Goal: Check status

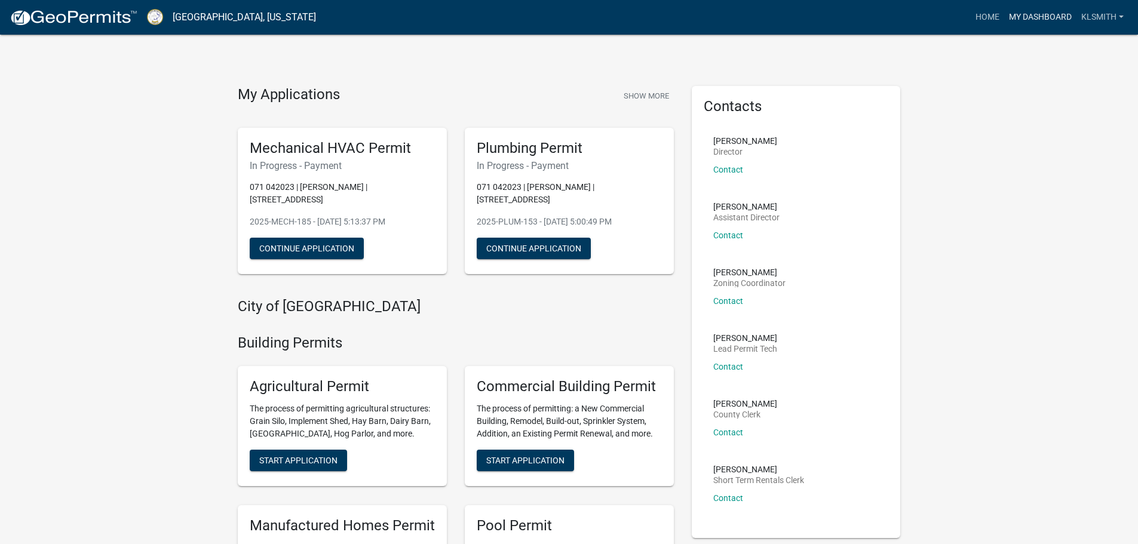
click at [1033, 14] on link "My Dashboard" at bounding box center [1040, 17] width 72 height 23
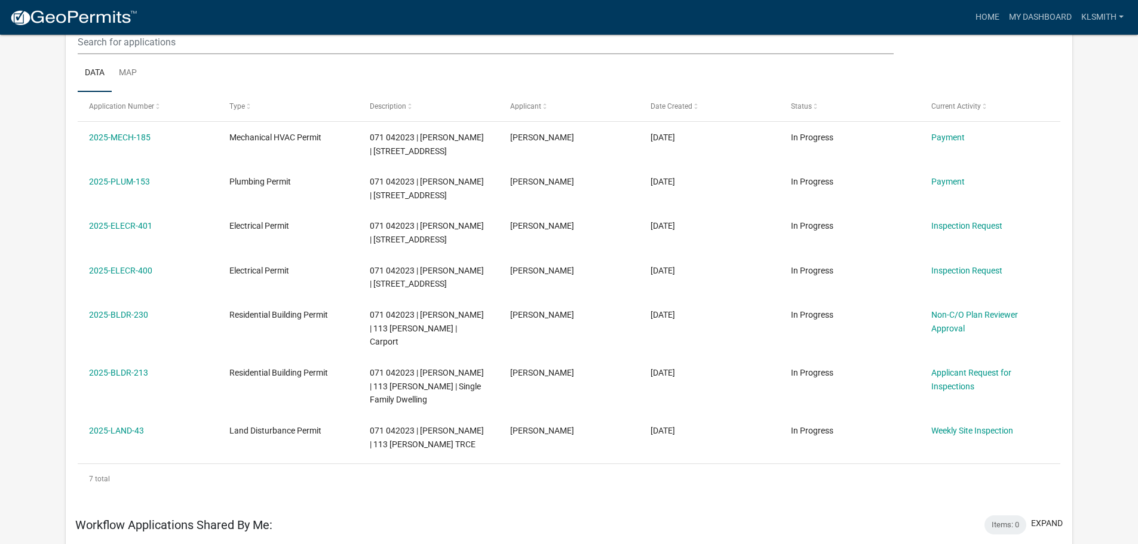
scroll to position [179, 0]
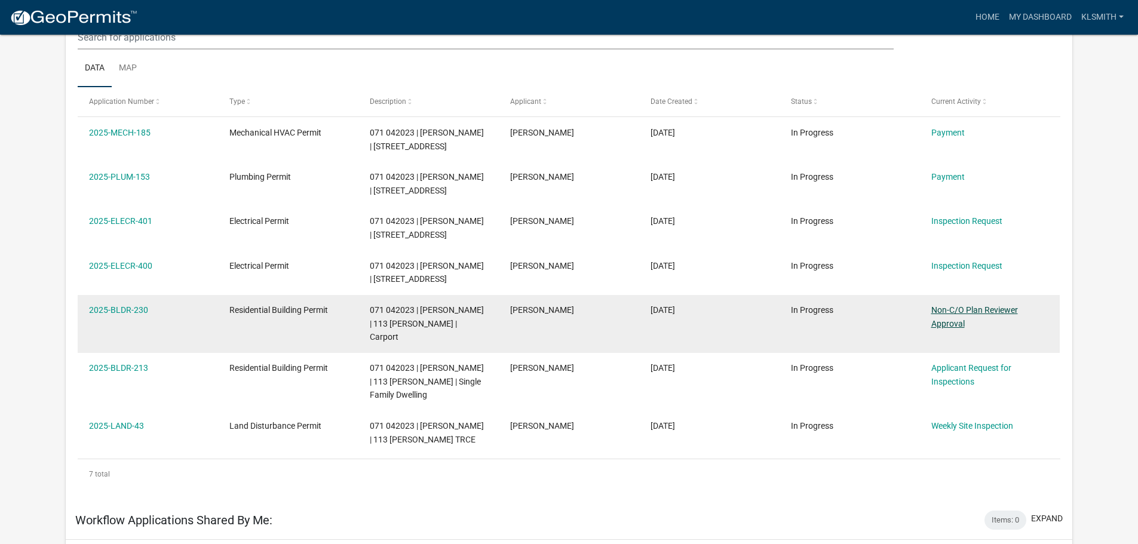
click at [976, 308] on link "Non-C/O Plan Reviewer Approval" at bounding box center [975, 316] width 87 height 23
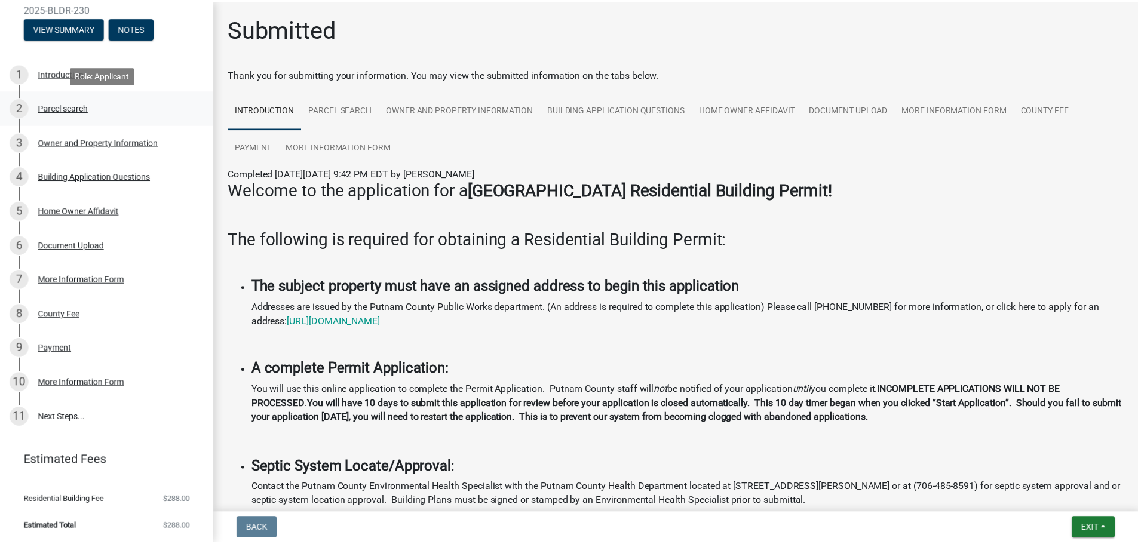
scroll to position [123, 0]
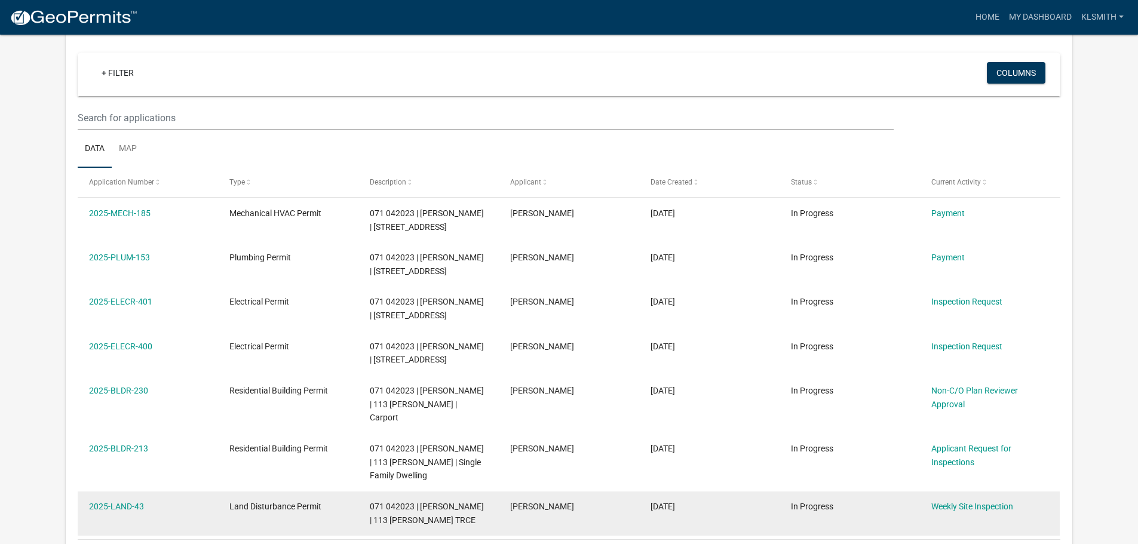
scroll to position [99, 0]
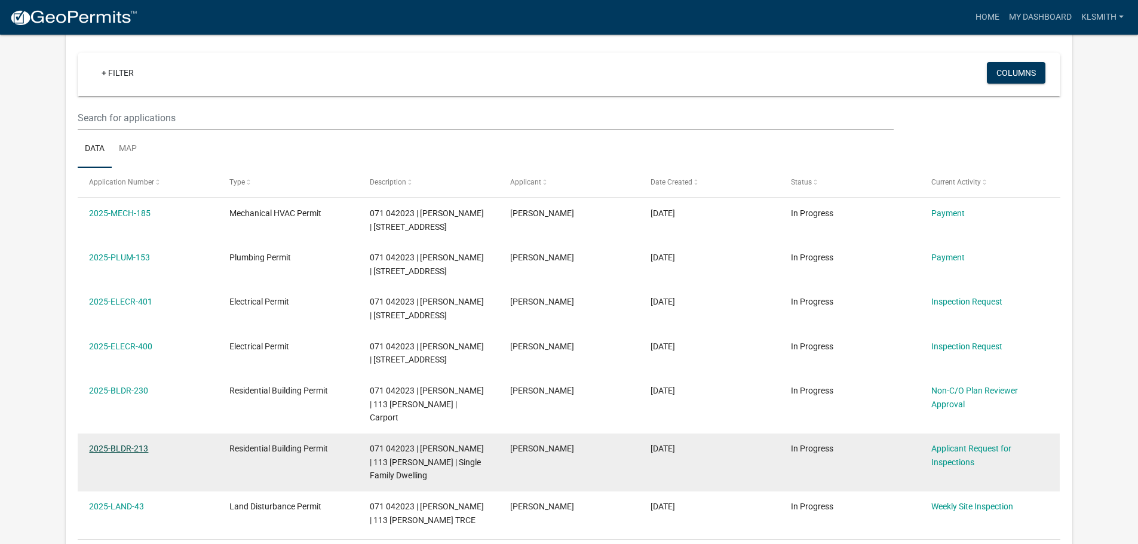
click at [133, 444] on link "2025-BLDR-213" at bounding box center [118, 449] width 59 height 10
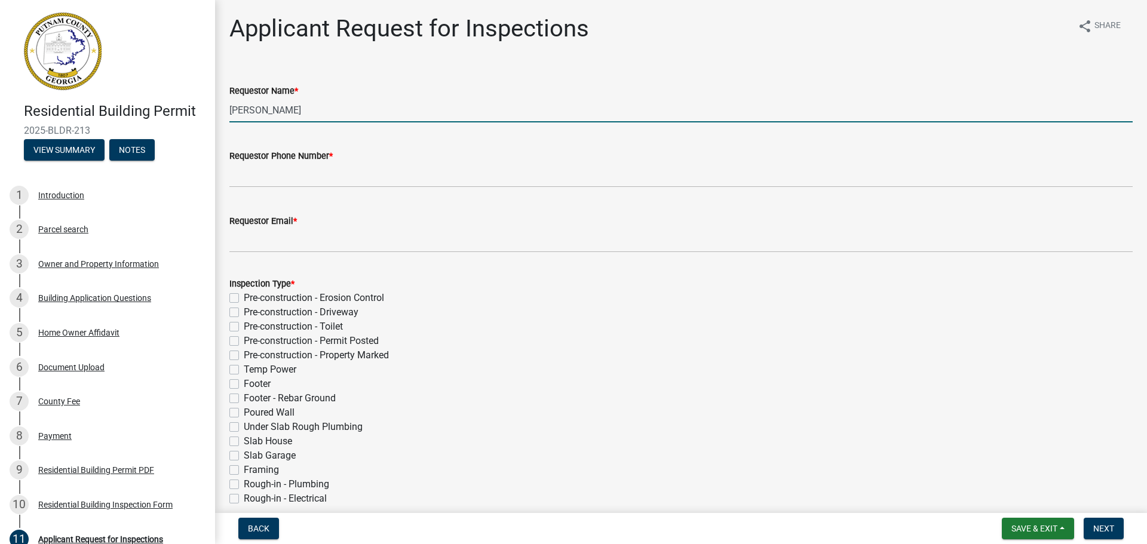
drag, startPoint x: 332, startPoint y: 108, endPoint x: 200, endPoint y: 110, distance: 132.1
click at [200, 110] on div "Residential Building Permit 2025-BLDR-213 View Summary Notes 1 Introduction 2 P…" at bounding box center [573, 272] width 1147 height 544
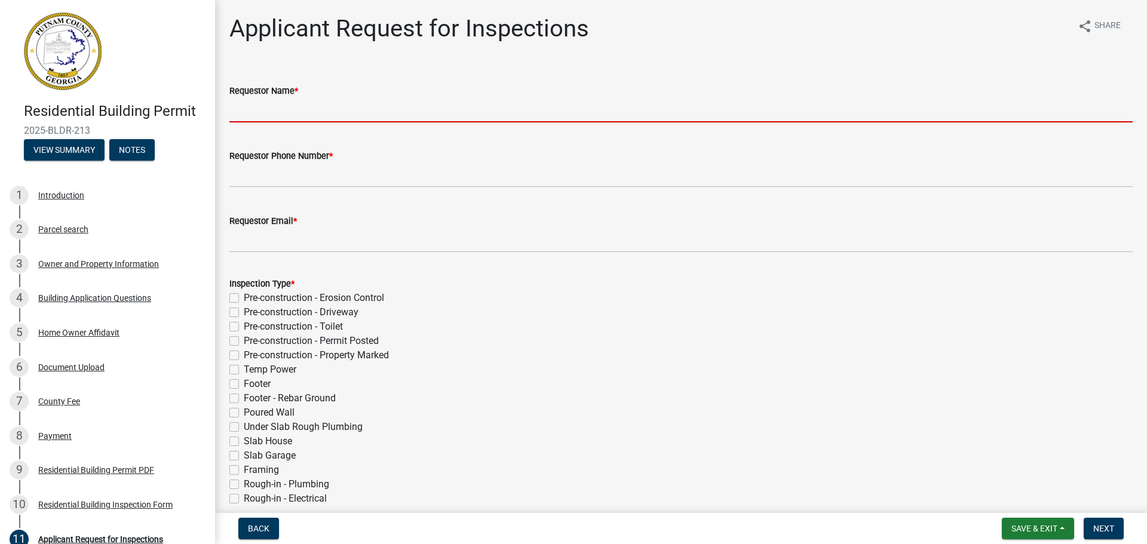
click at [280, 62] on div "Applicant Request for Inspections share Share Requestor Name * Requestor Phone …" at bounding box center [680, 445] width 921 height 863
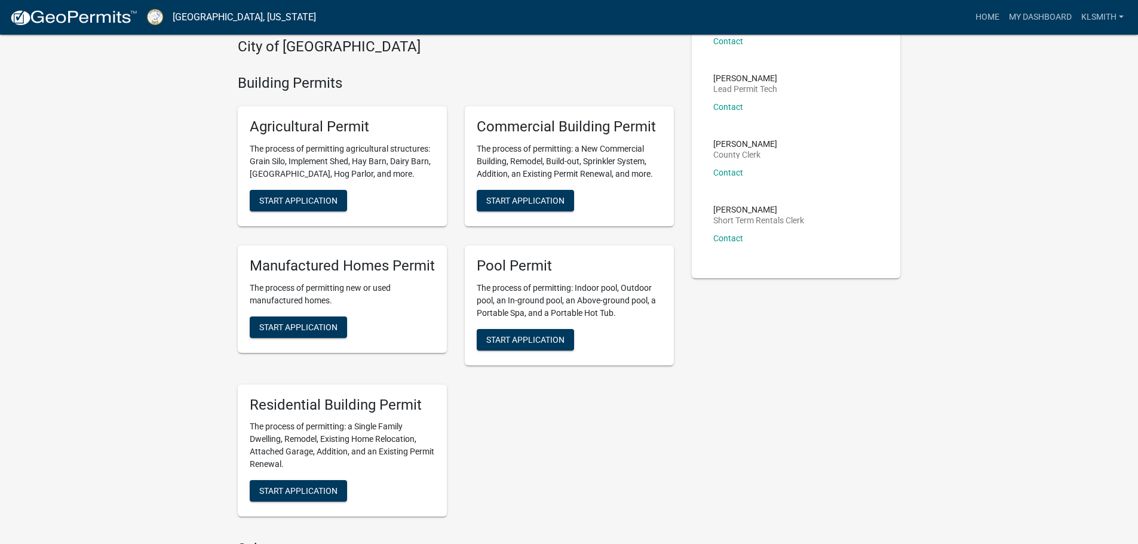
scroll to position [239, 0]
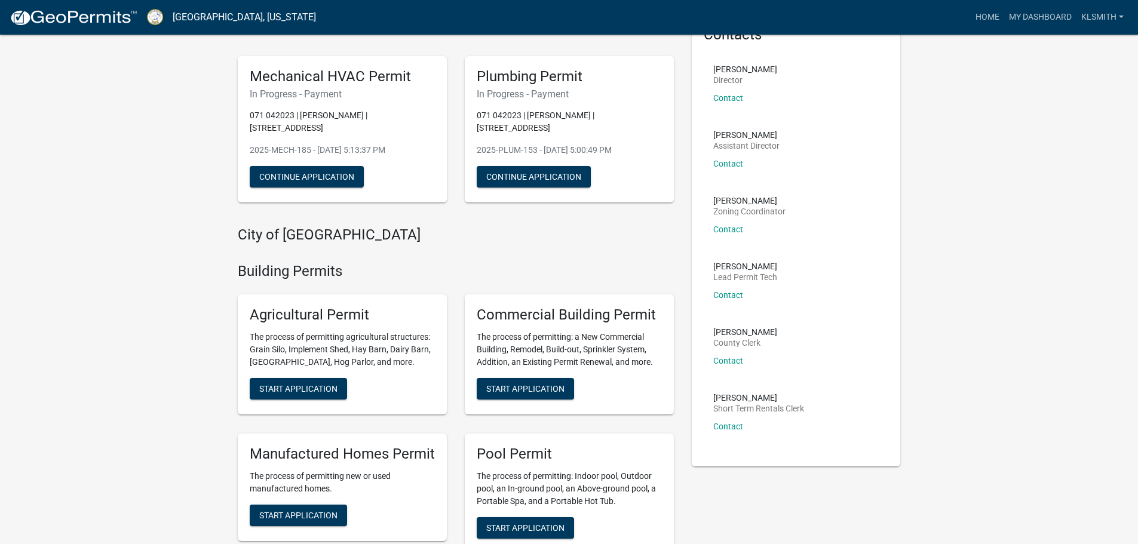
scroll to position [0, 0]
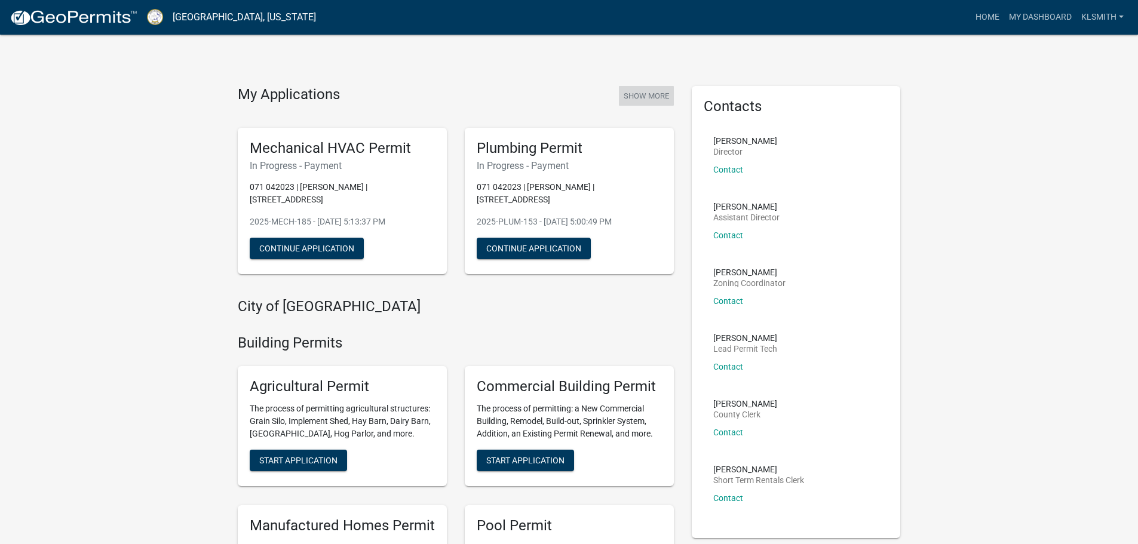
click at [650, 93] on button "Show More" at bounding box center [646, 96] width 55 height 20
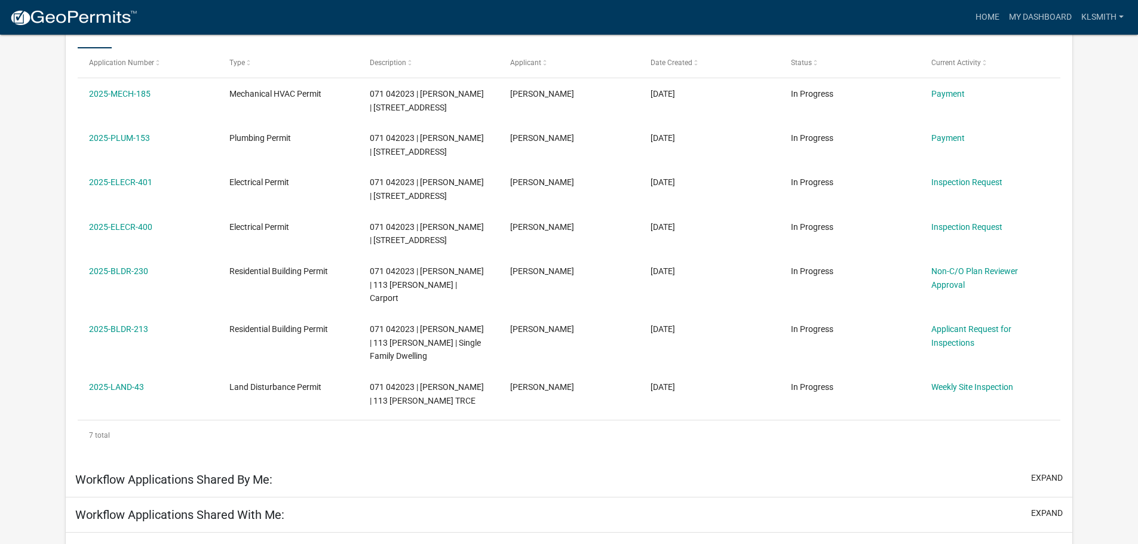
scroll to position [218, 0]
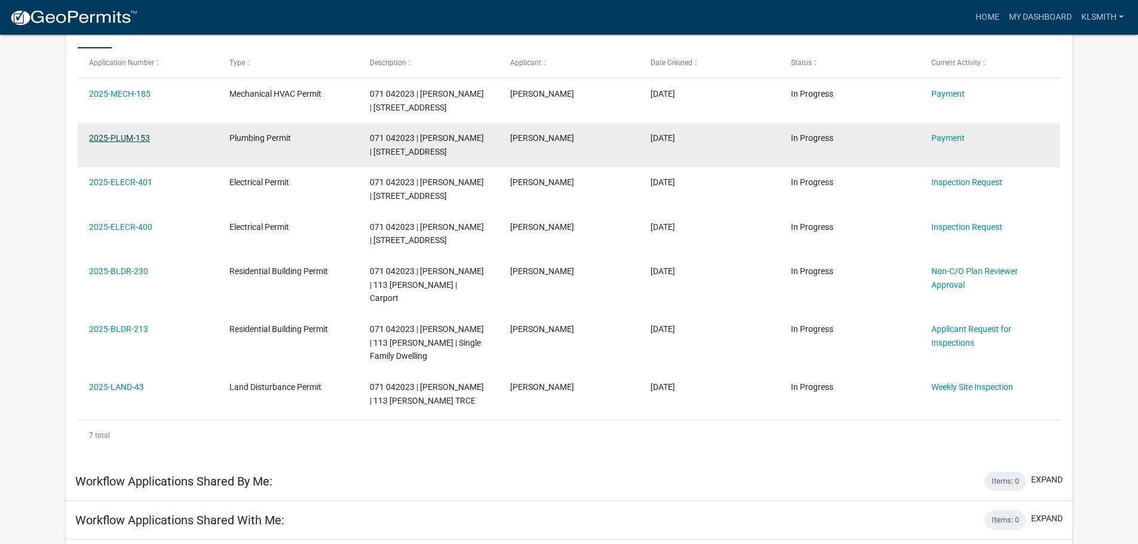
click at [139, 138] on link "2025-PLUM-153" at bounding box center [119, 138] width 61 height 10
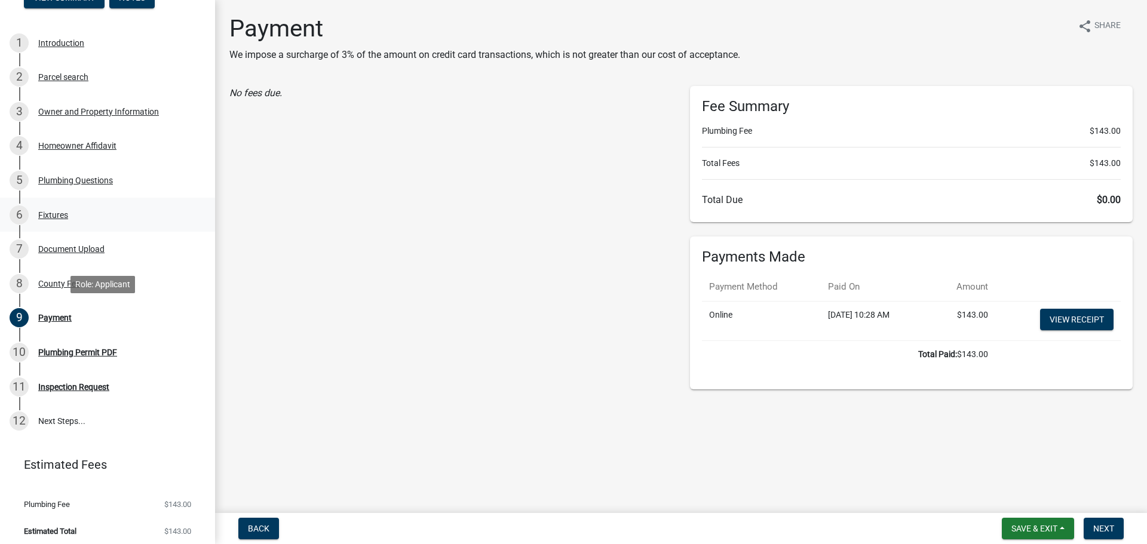
scroll to position [158, 0]
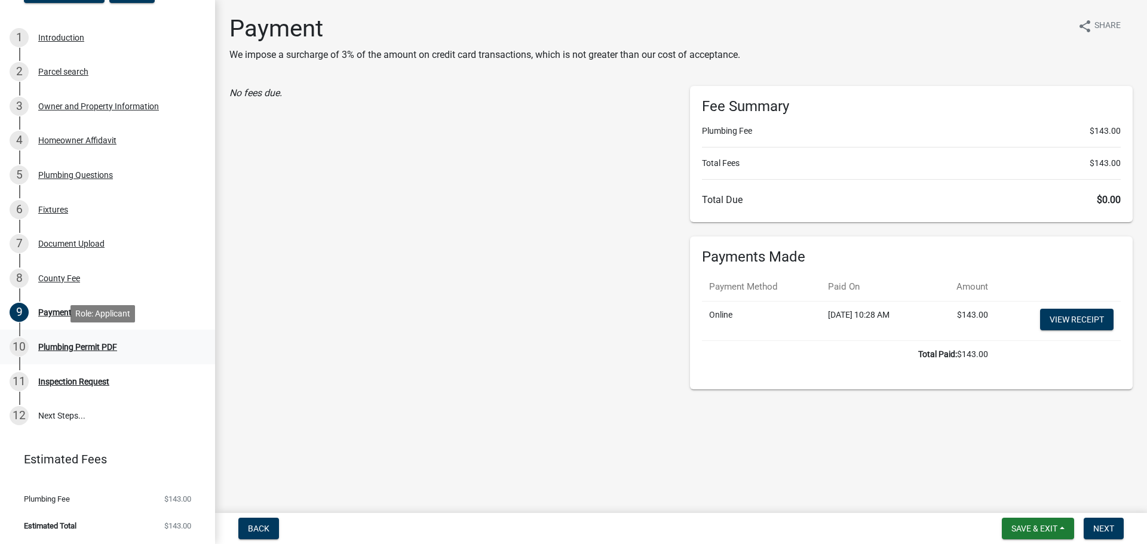
click at [75, 347] on div "Plumbing Permit PDF" at bounding box center [77, 347] width 79 height 8
click at [87, 347] on div "Plumbing Permit PDF" at bounding box center [77, 347] width 79 height 8
click at [61, 311] on div "Payment" at bounding box center [54, 312] width 33 height 8
click at [68, 346] on div "Plumbing Permit PDF" at bounding box center [77, 347] width 79 height 8
